Goal: Transaction & Acquisition: Download file/media

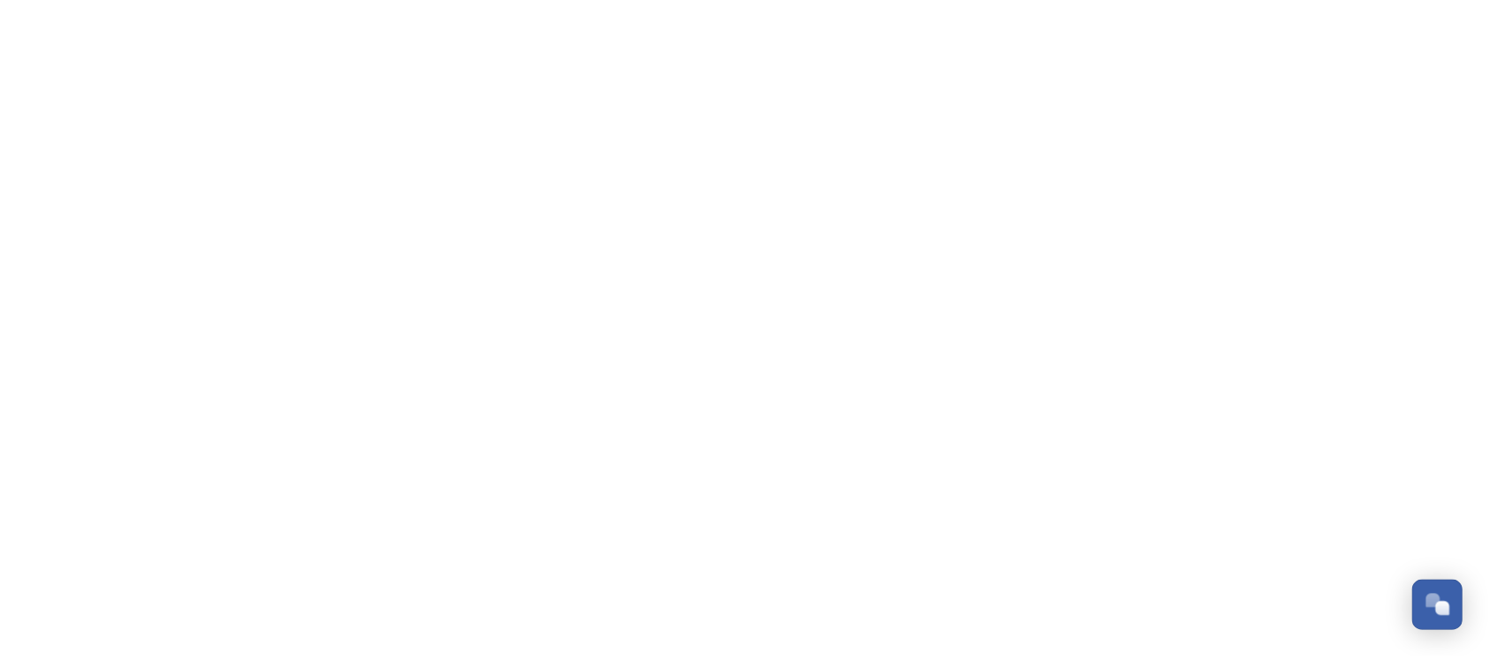
scroll to position [1753, 0]
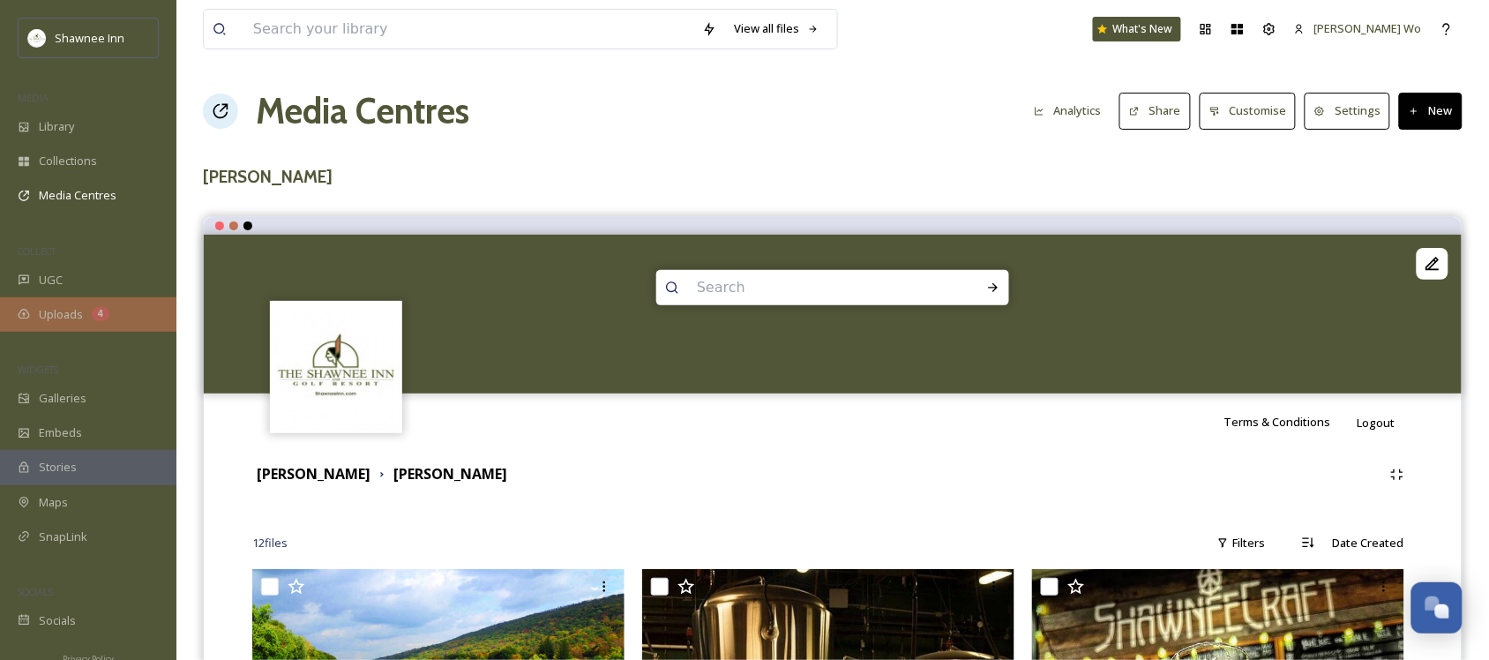
click at [56, 306] on span "Uploads" at bounding box center [61, 314] width 44 height 17
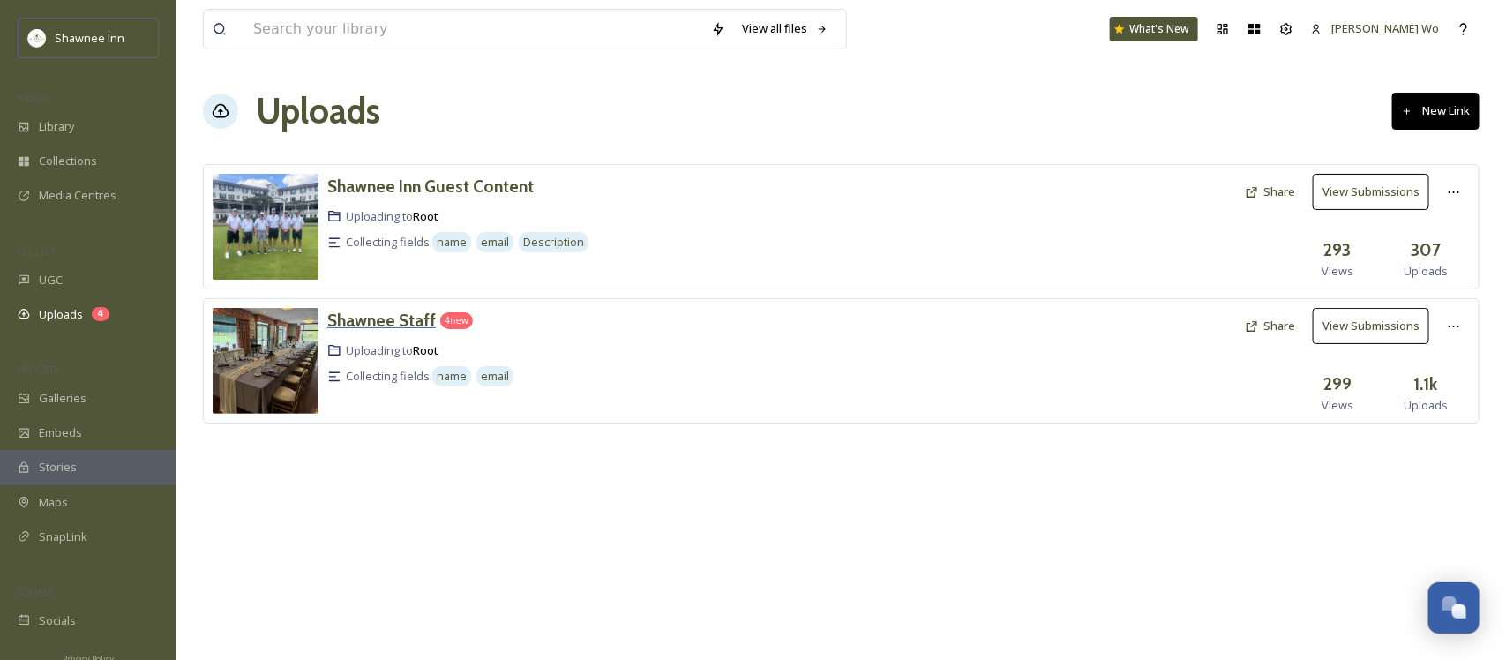
click at [397, 313] on h3 "Shawnee Staff" at bounding box center [381, 320] width 108 height 21
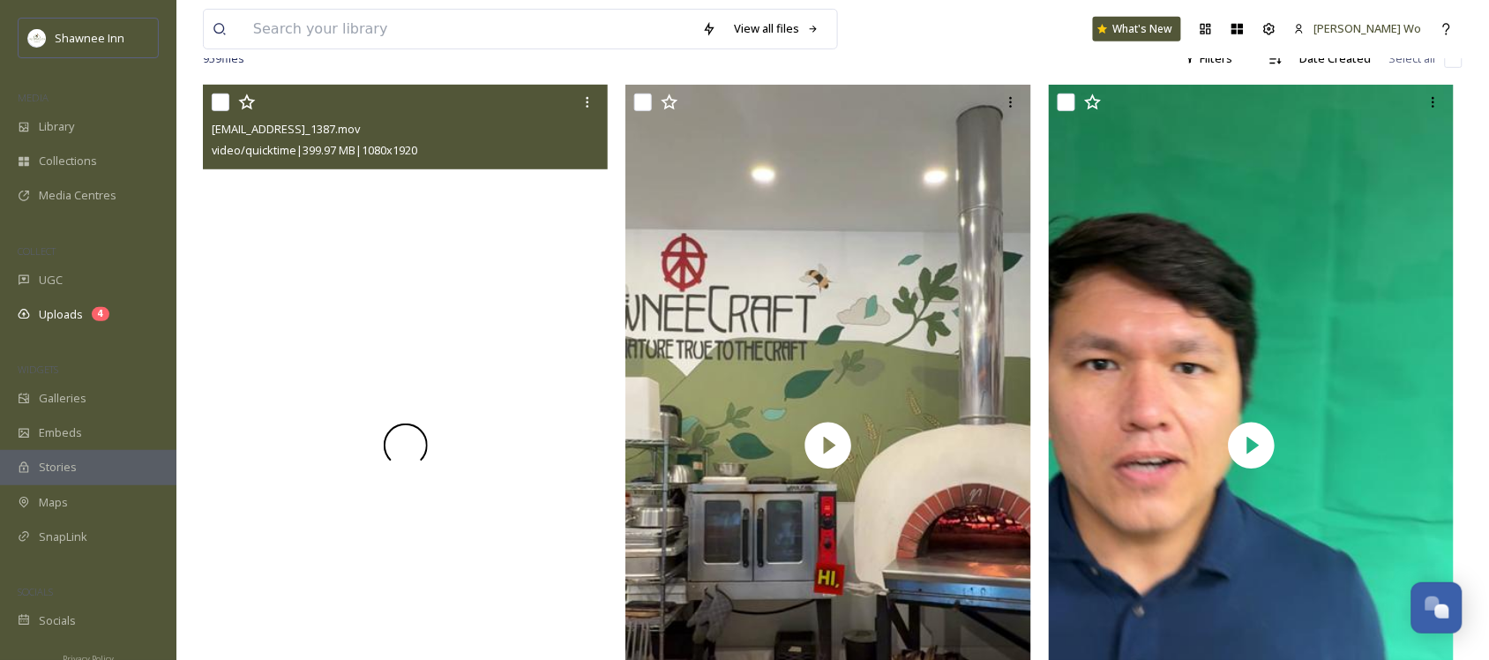
scroll to position [221, 0]
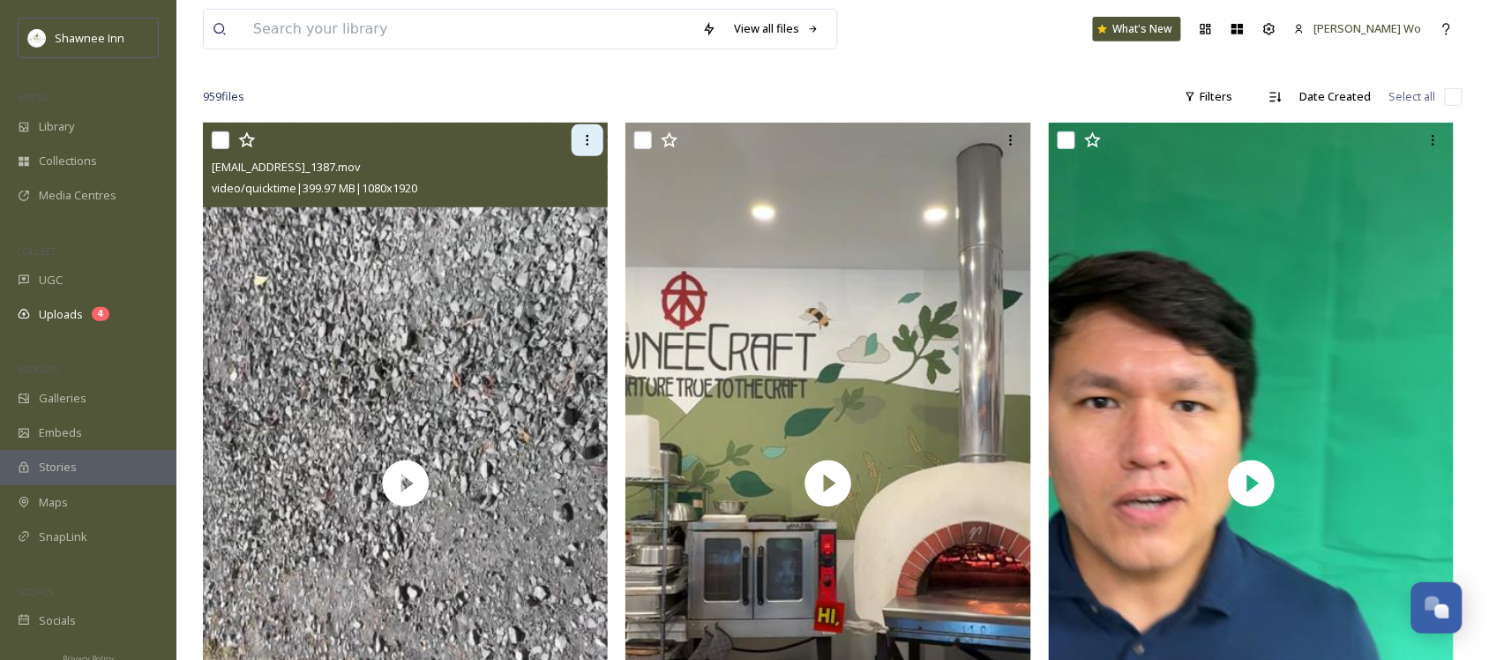
click at [579, 148] on div at bounding box center [588, 140] width 32 height 32
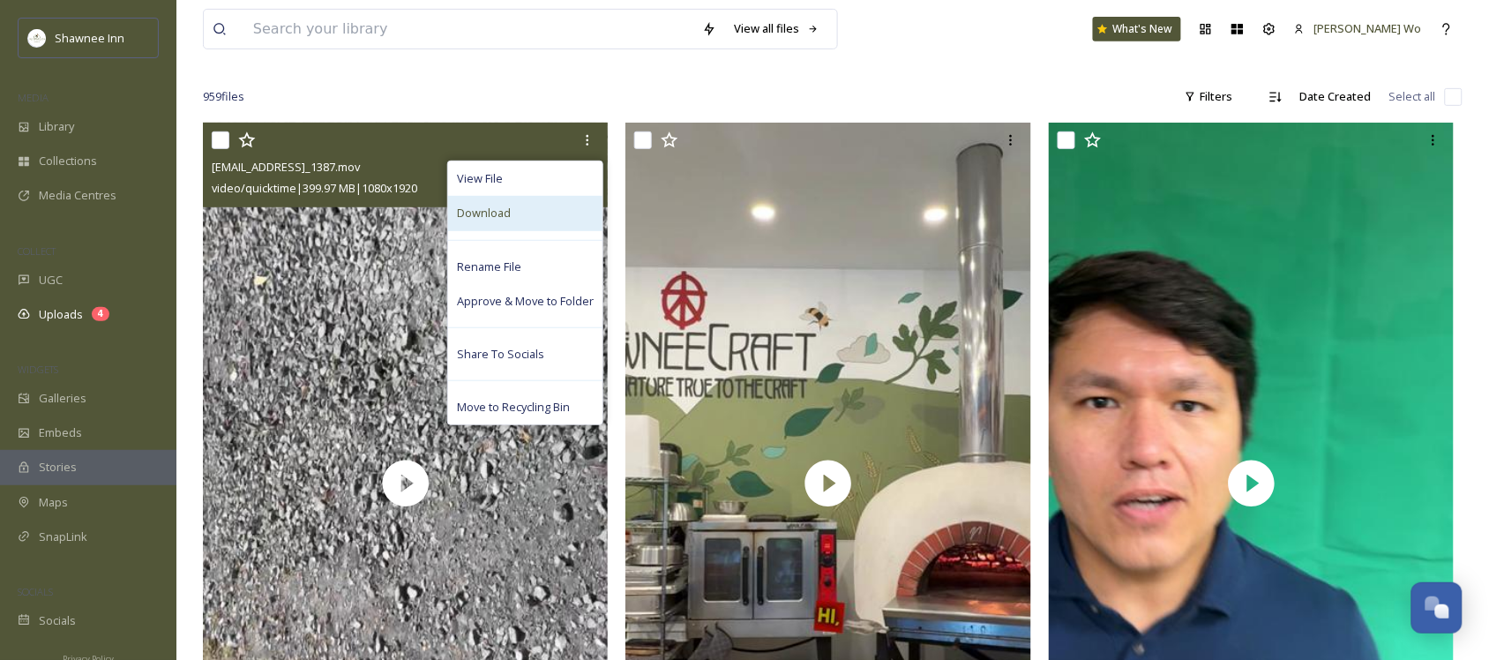
click at [552, 216] on div "Download" at bounding box center [525, 213] width 154 height 34
